Goal: Navigation & Orientation: Find specific page/section

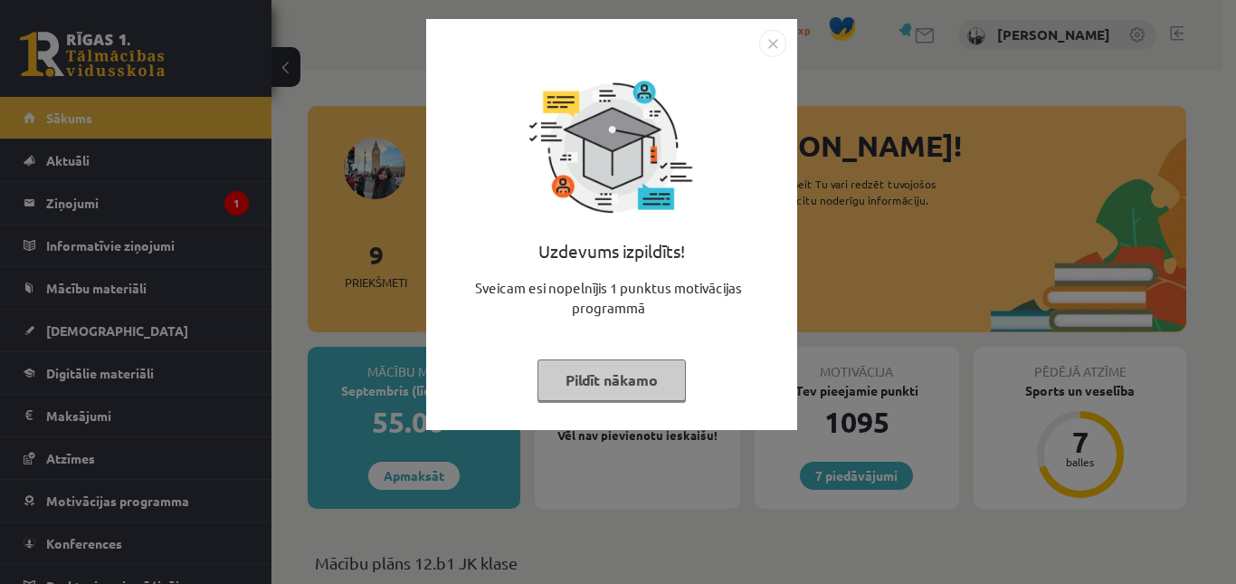
click at [602, 386] on button "Pildīt nākamo" at bounding box center [611, 380] width 148 height 42
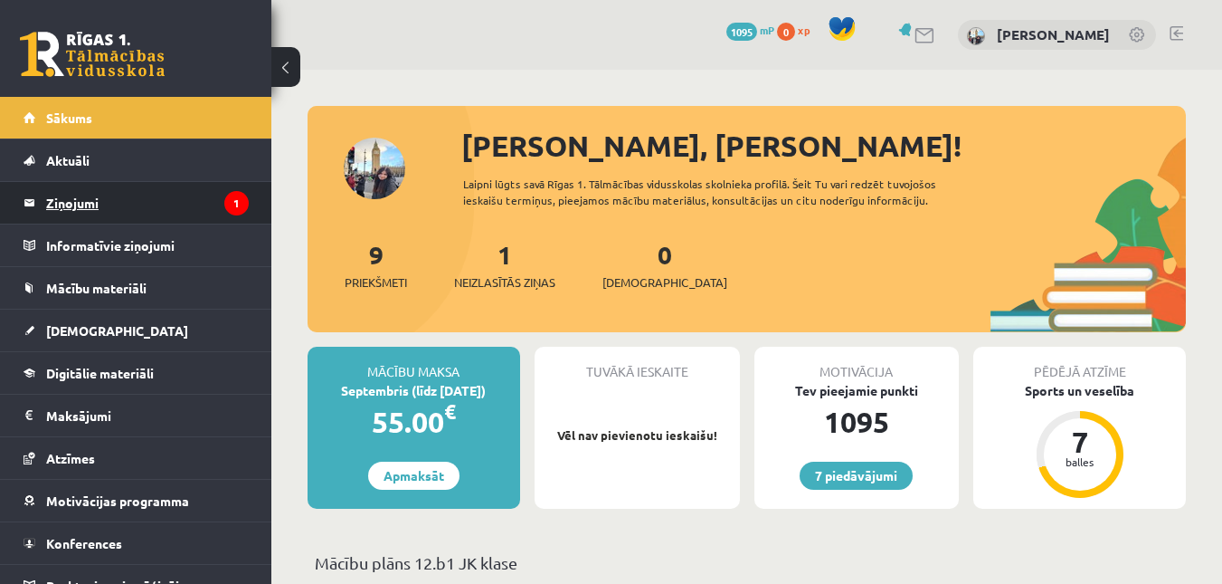
click at [190, 202] on legend "Ziņojumi 1" at bounding box center [147, 203] width 203 height 42
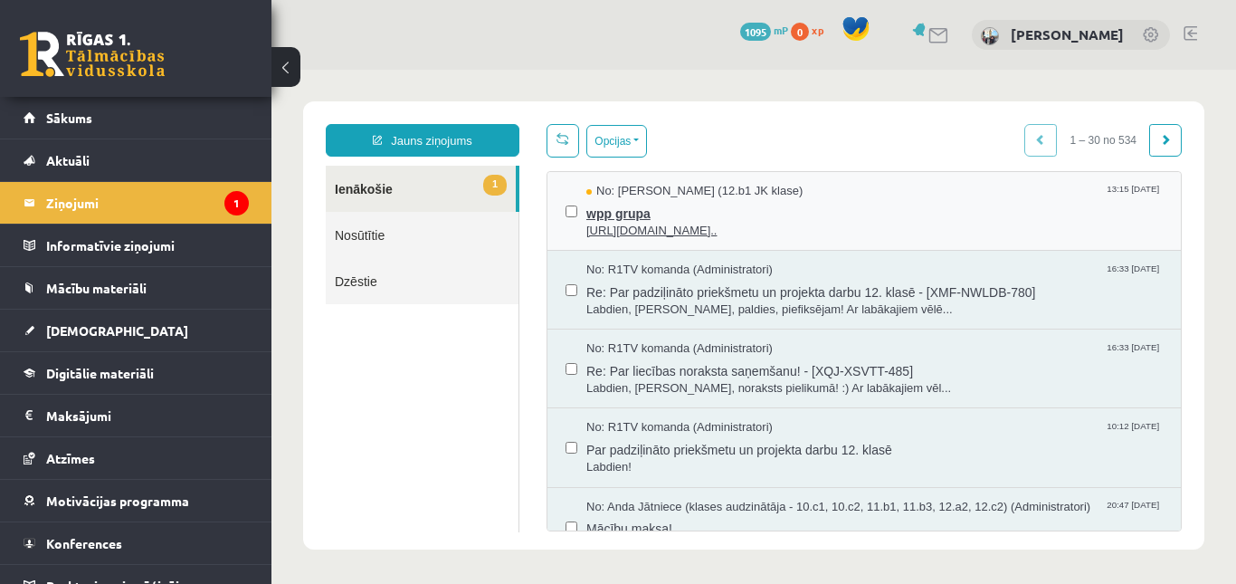
click at [794, 195] on span "No: [PERSON_NAME] (12.b1 JK klase)" at bounding box center [694, 191] width 216 height 17
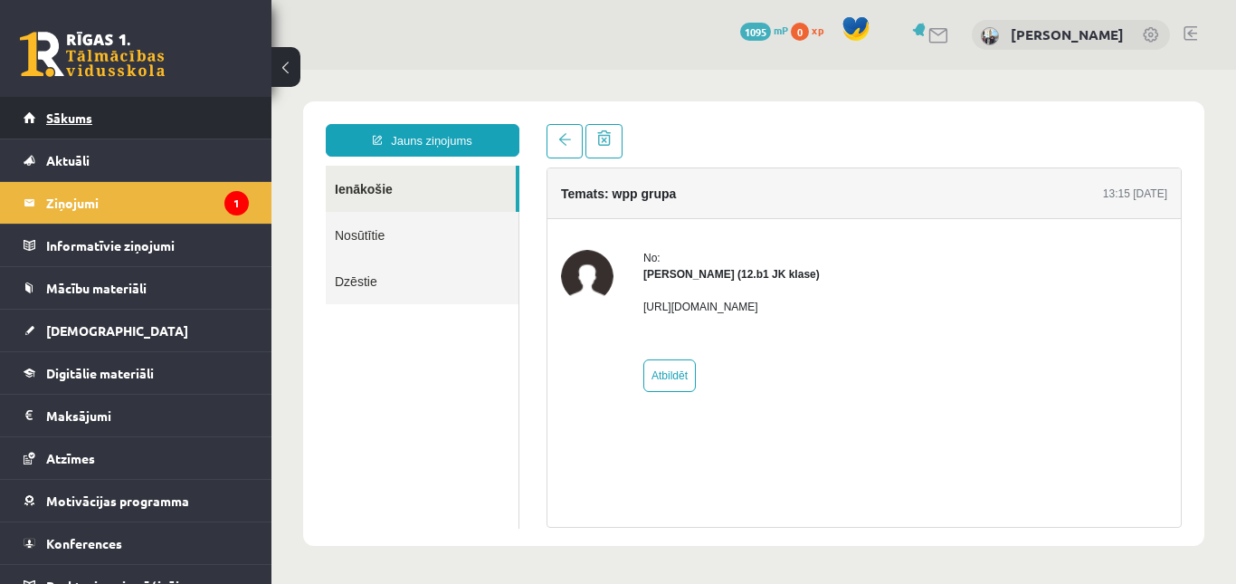
click at [90, 109] on link "Sākums" at bounding box center [136, 118] width 225 height 42
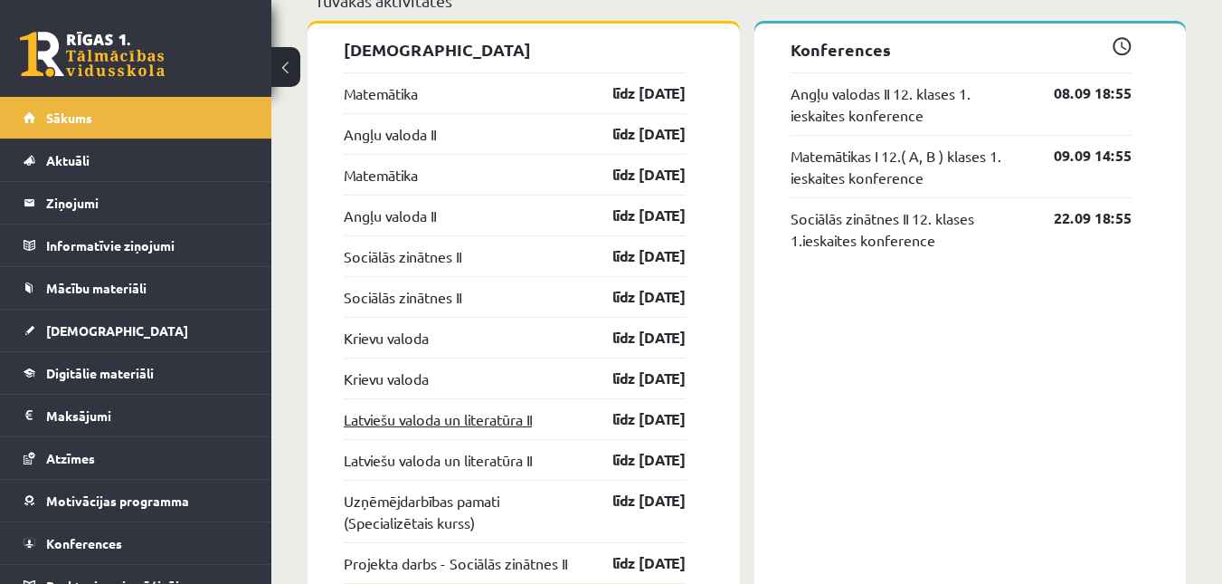
scroll to position [1480, 0]
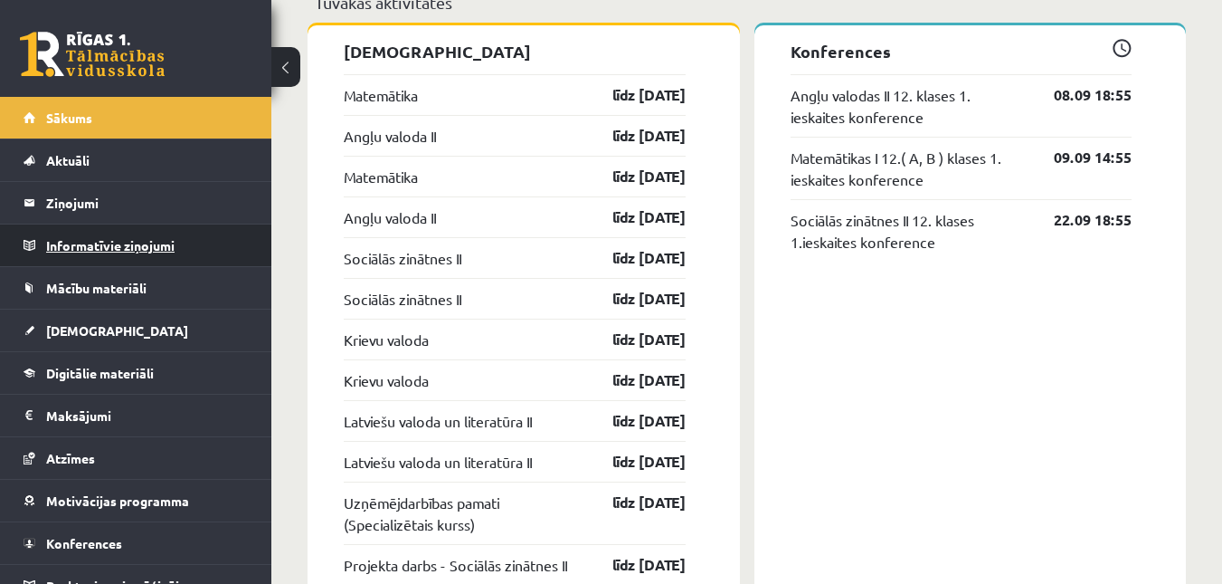
click at [138, 249] on legend "Informatīvie ziņojumi 0" at bounding box center [147, 245] width 203 height 42
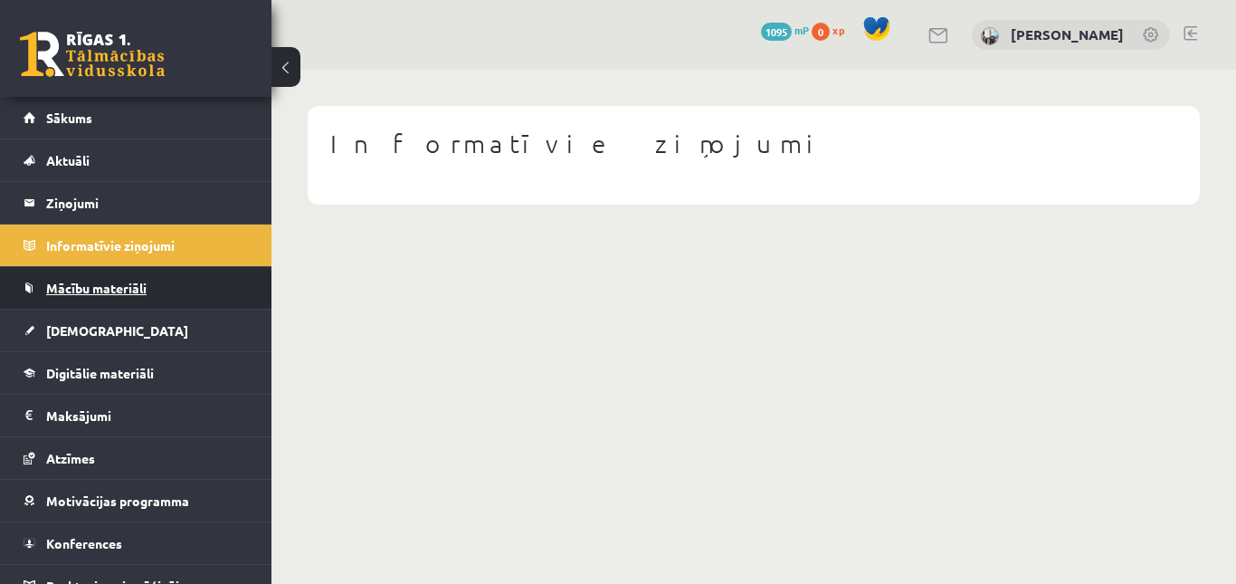
click at [140, 276] on link "Mācību materiāli" at bounding box center [136, 288] width 225 height 42
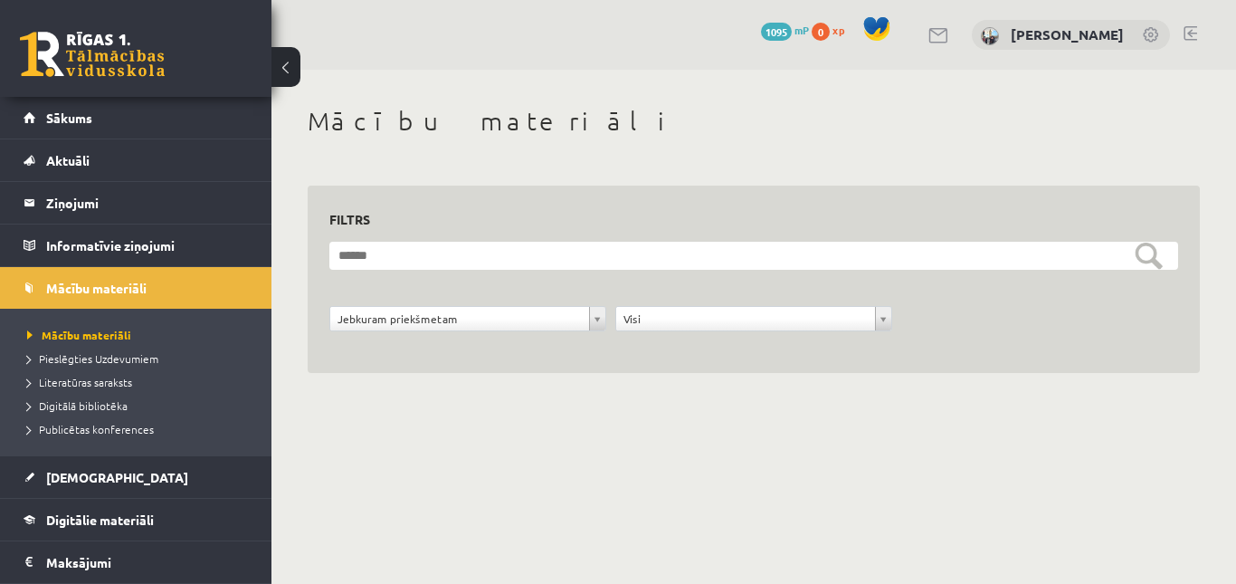
click at [830, 35] on span "0" at bounding box center [821, 32] width 18 height 18
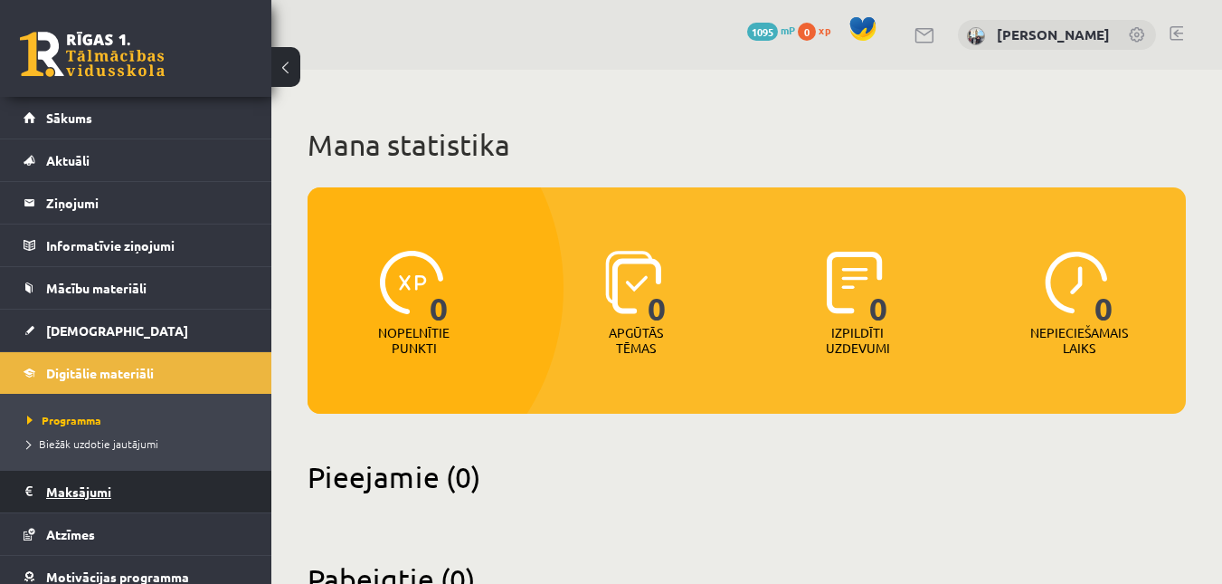
click at [98, 489] on legend "Maksājumi 0" at bounding box center [147, 492] width 203 height 42
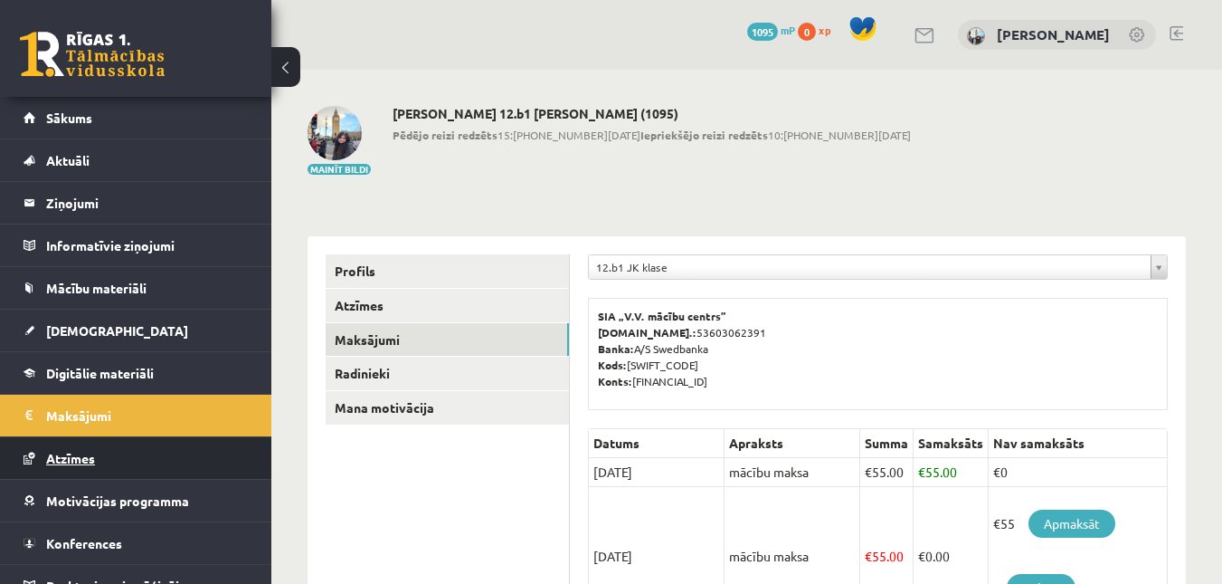
click at [104, 453] on link "Atzīmes" at bounding box center [136, 458] width 225 height 42
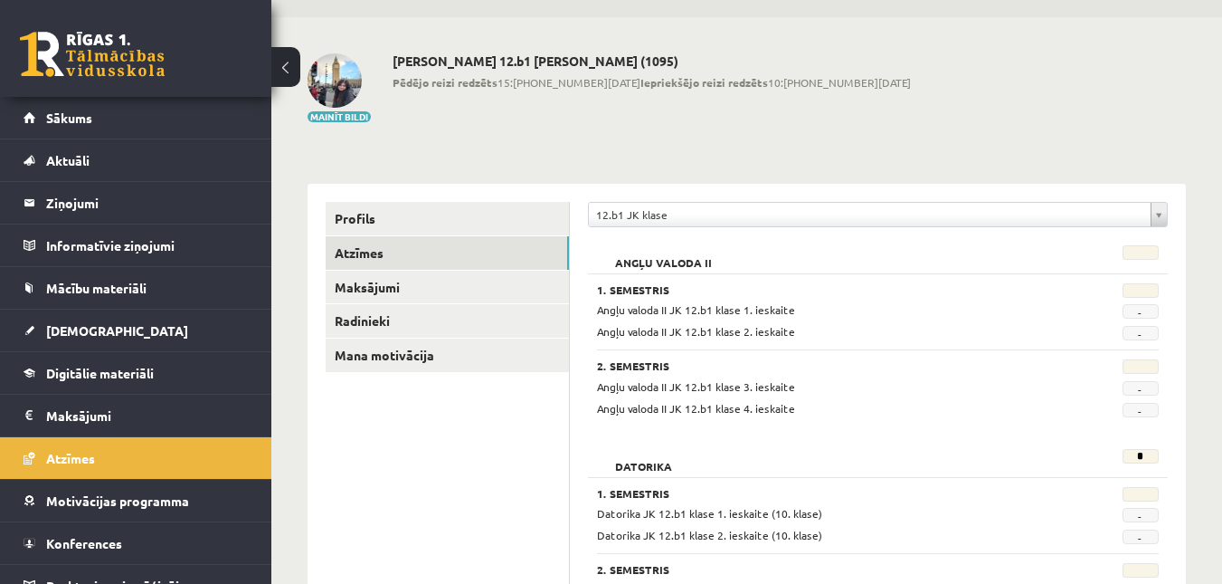
scroll to position [52, 0]
click at [20, 121] on li "Sākums" at bounding box center [135, 118] width 271 height 43
click at [61, 115] on span "Sākums" at bounding box center [69, 117] width 46 height 16
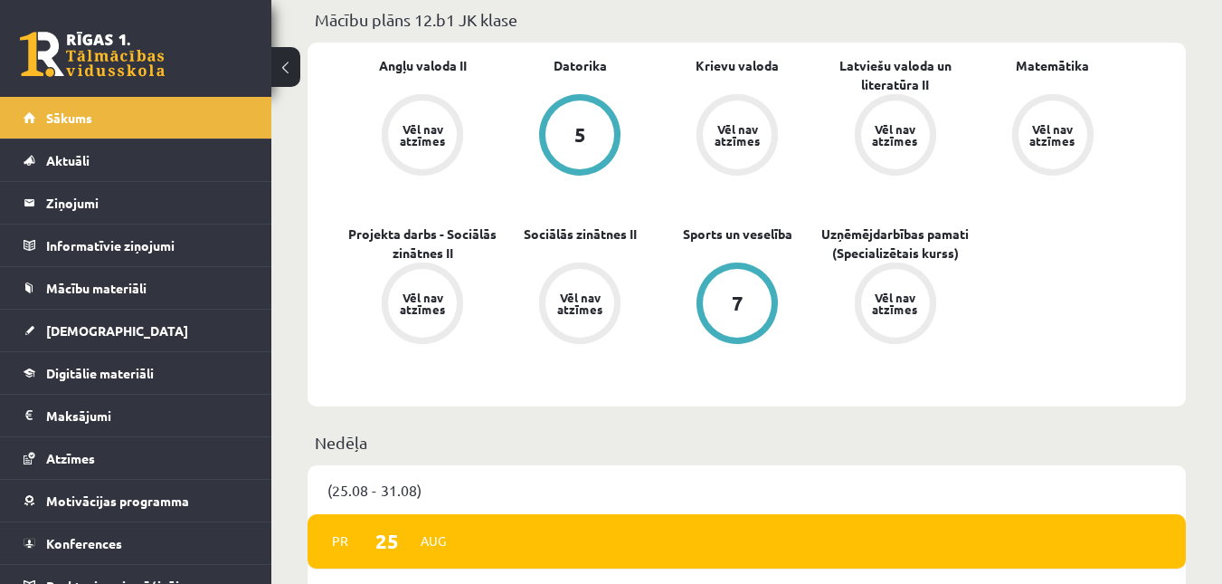
scroll to position [452, 0]
